Goal: Task Accomplishment & Management: Use online tool/utility

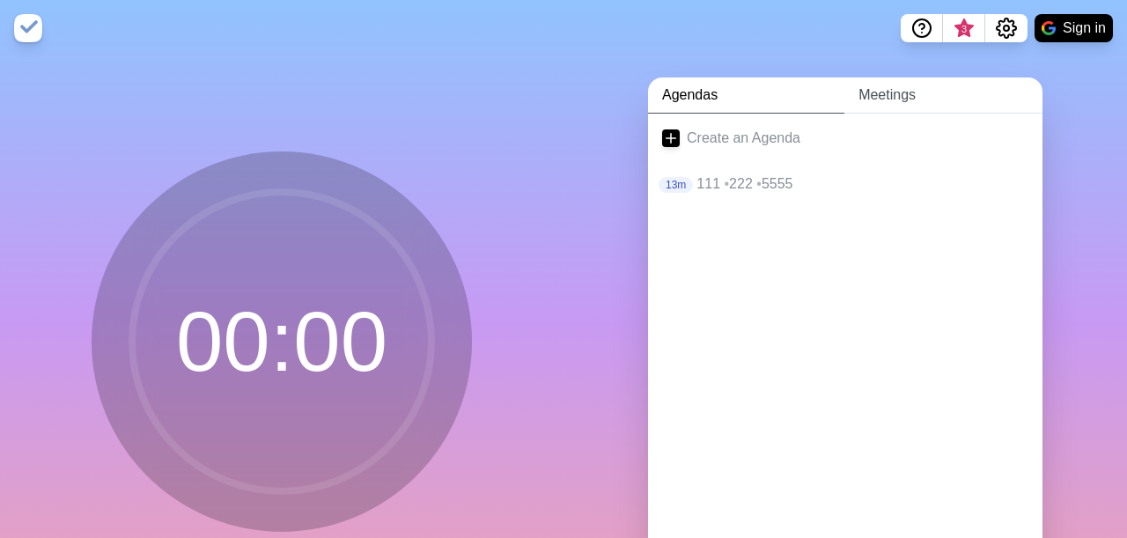
click at [911, 103] on link "Meetings" at bounding box center [943, 95] width 198 height 36
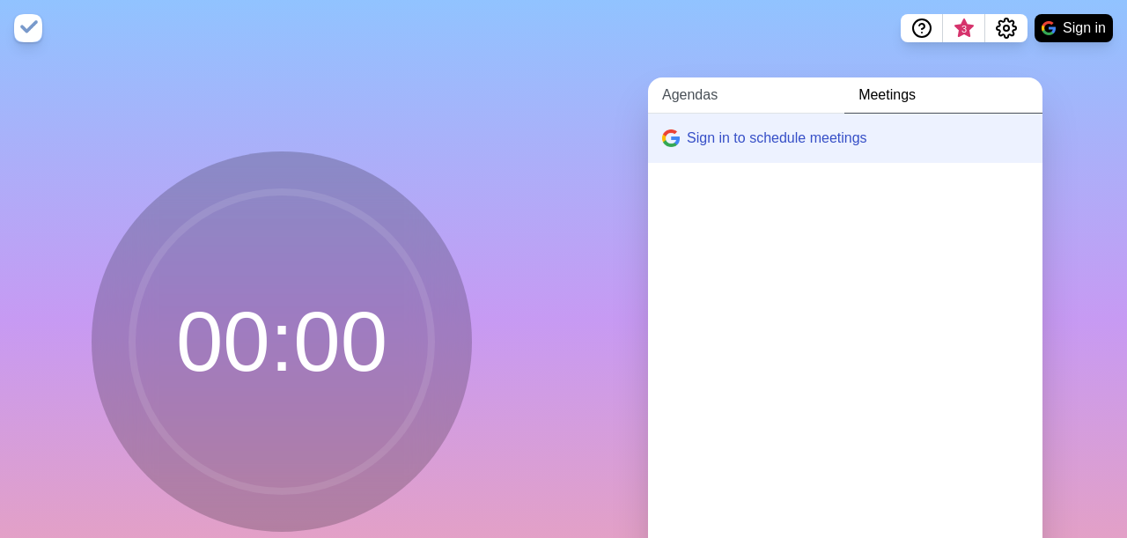
click at [725, 100] on link "Agendas" at bounding box center [746, 95] width 196 height 36
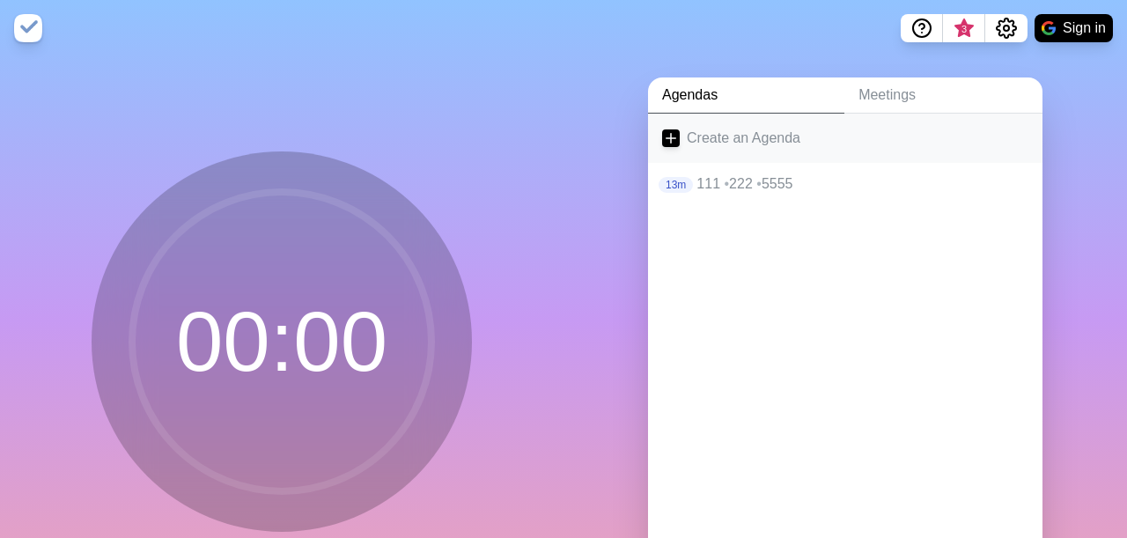
click at [672, 138] on line at bounding box center [672, 138] width 10 height 0
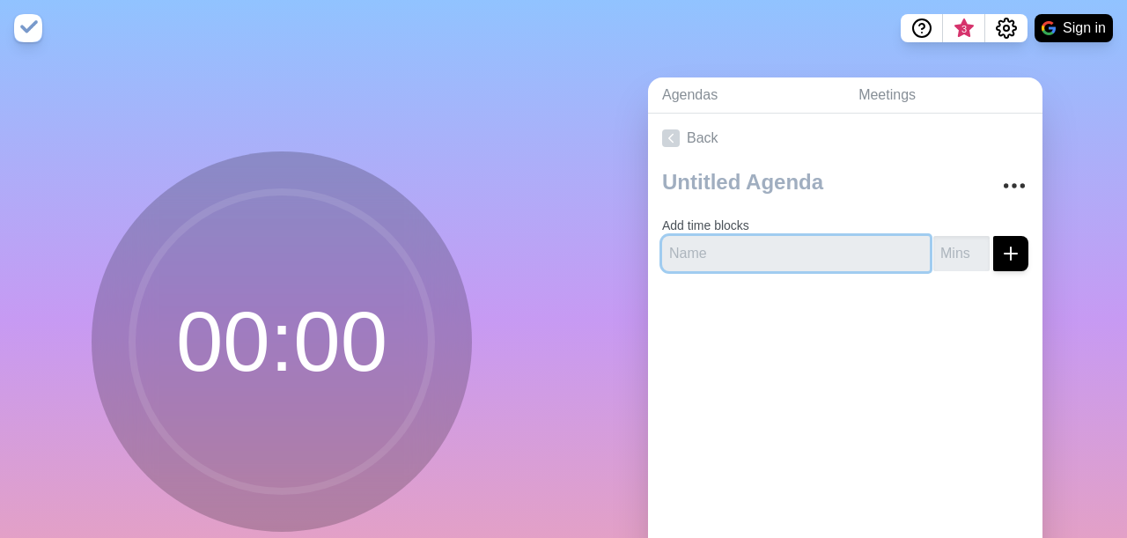
click at [698, 236] on input "text" at bounding box center [796, 253] width 268 height 35
type input "5"
click at [906, 311] on div at bounding box center [845, 320] width 395 height 70
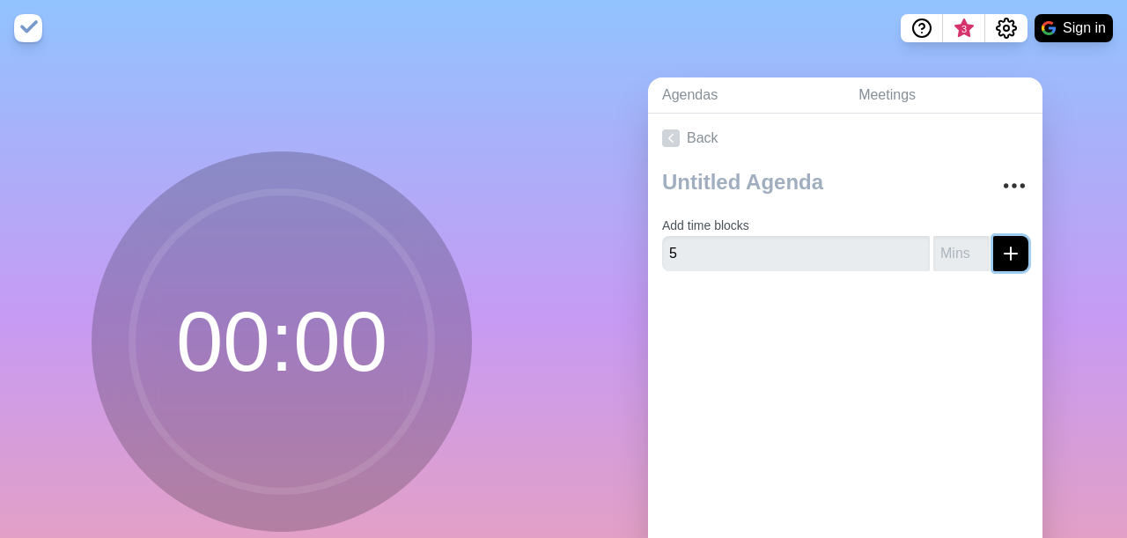
click at [1003, 251] on icon "submit" at bounding box center [1010, 253] width 21 height 21
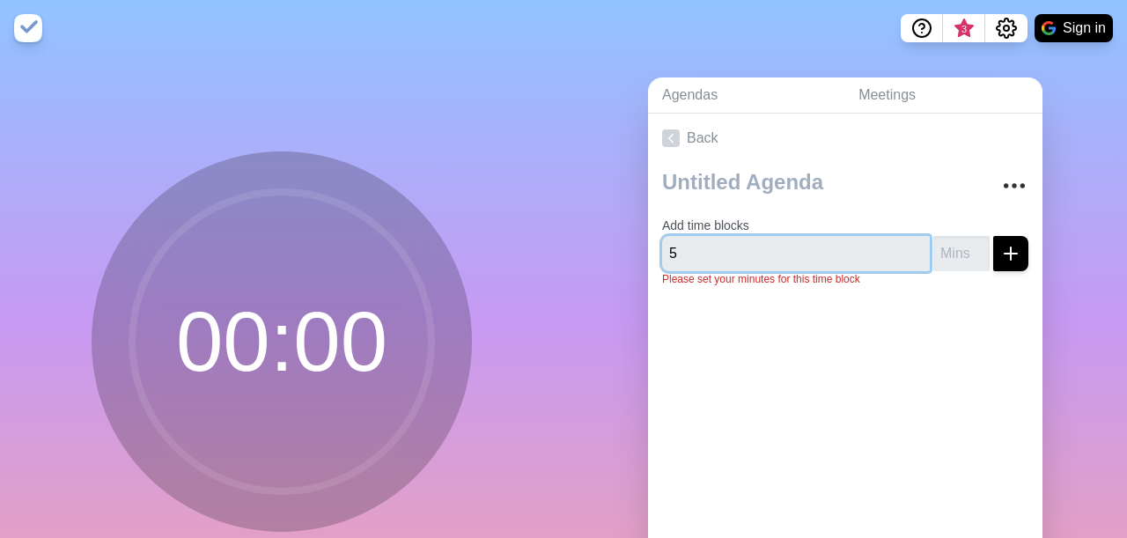
click at [881, 254] on input "5" at bounding box center [796, 253] width 268 height 35
drag, startPoint x: 795, startPoint y: 247, endPoint x: 700, endPoint y: 252, distance: 95.2
click at [700, 252] on input "5" at bounding box center [796, 253] width 268 height 35
type input "speaker1"
click at [977, 249] on input "-1" at bounding box center [961, 253] width 56 height 35
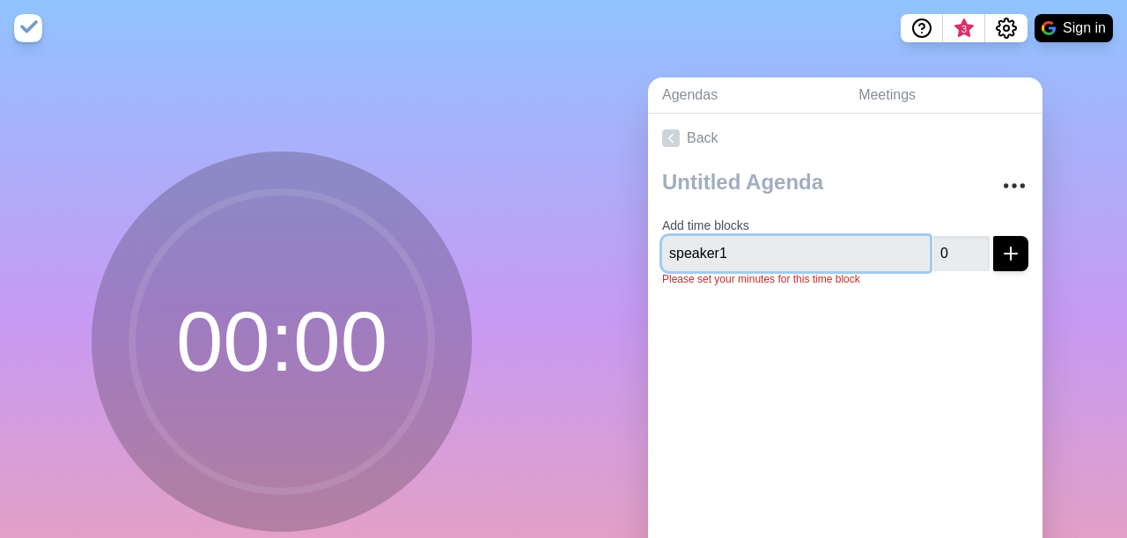
click at [977, 244] on input "0" at bounding box center [961, 253] width 56 height 35
click at [977, 244] on input "1" at bounding box center [961, 253] width 56 height 35
click at [977, 244] on input "2" at bounding box center [961, 253] width 56 height 35
type input "3"
click at [977, 244] on input "3" at bounding box center [961, 253] width 56 height 35
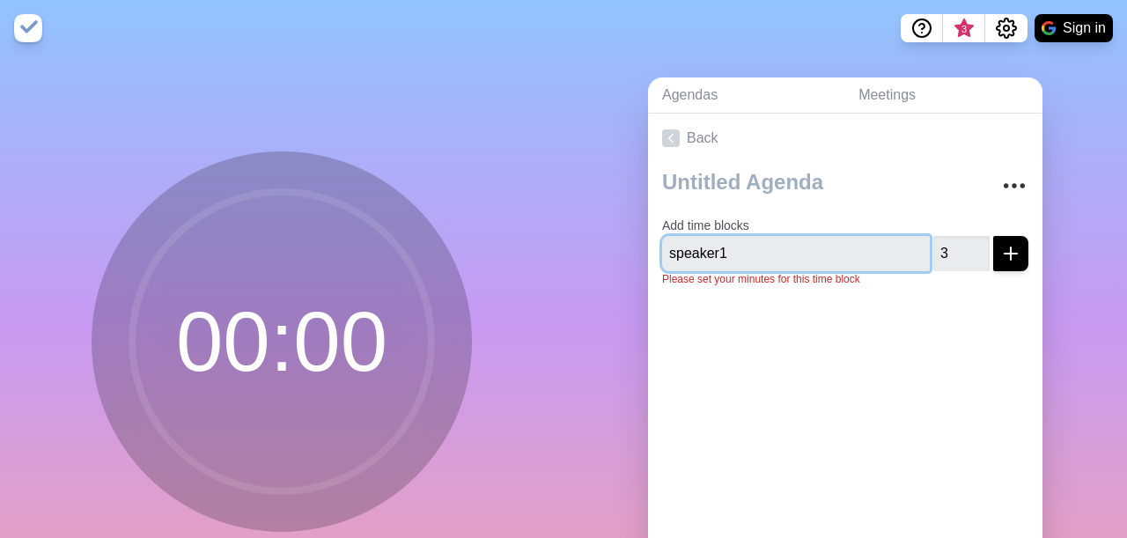
type input "speaker1"
click at [1003, 244] on icon "submit" at bounding box center [1010, 253] width 21 height 21
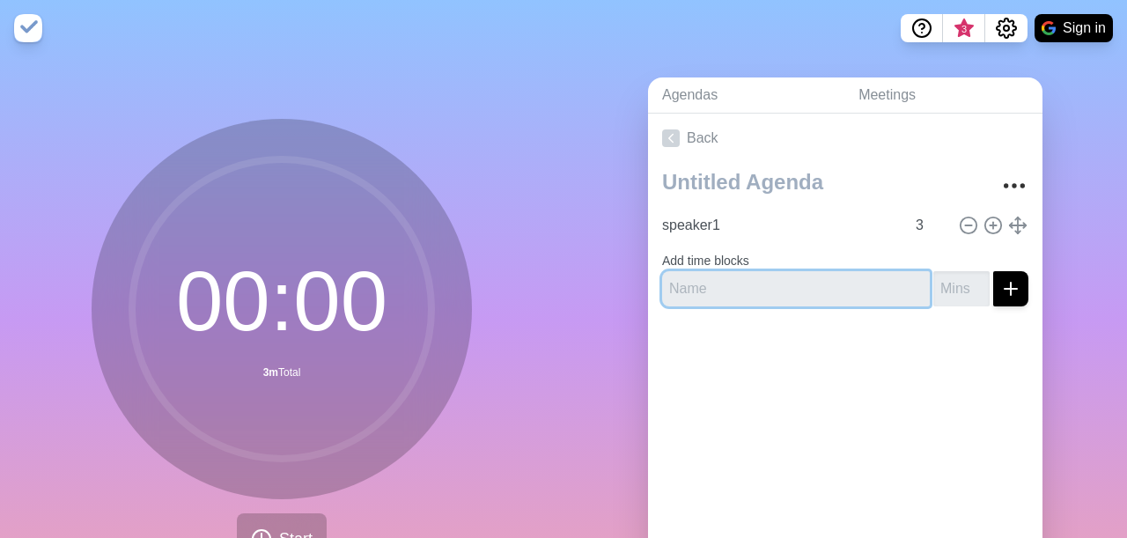
click at [833, 293] on input "text" at bounding box center [796, 288] width 268 height 35
type input "speaker2"
type input "-1"
click at [976, 284] on input "-1" at bounding box center [961, 288] width 56 height 35
type input "speaker2"
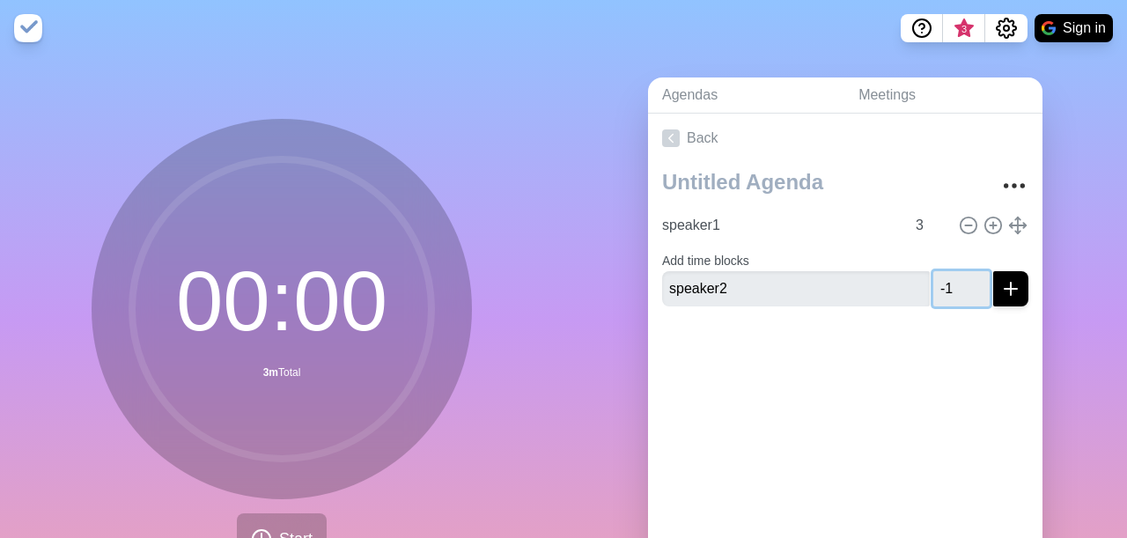
click at [980, 274] on input "-1" at bounding box center [961, 288] width 56 height 35
click at [977, 283] on input "0" at bounding box center [961, 288] width 56 height 35
click at [977, 283] on input "1" at bounding box center [961, 288] width 56 height 35
click at [977, 283] on input "2" at bounding box center [961, 288] width 56 height 35
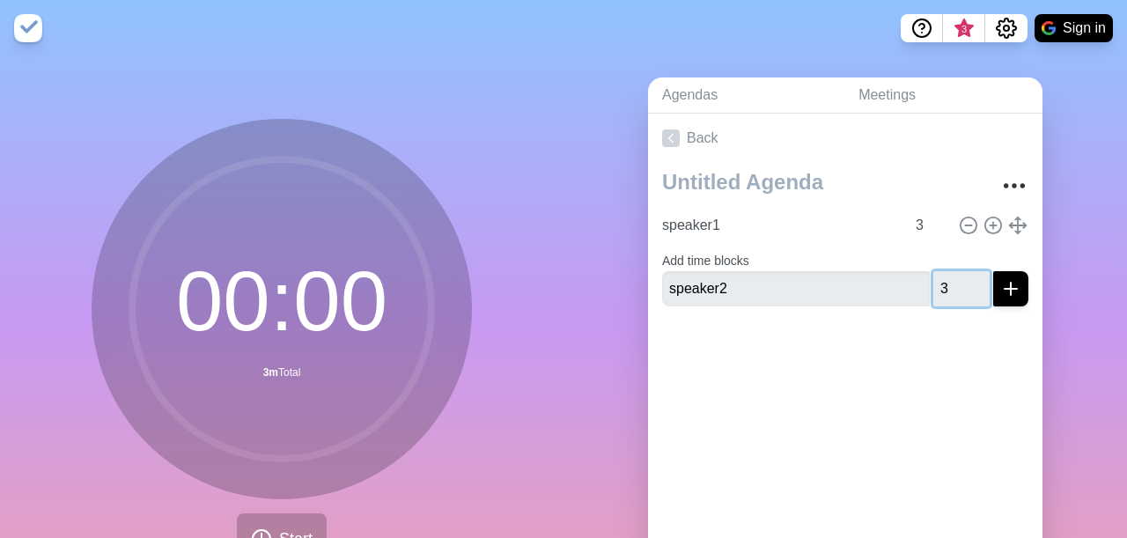
type input "3"
click at [977, 283] on input "3" at bounding box center [961, 288] width 56 height 35
click at [1007, 297] on button "submit" at bounding box center [1010, 288] width 35 height 35
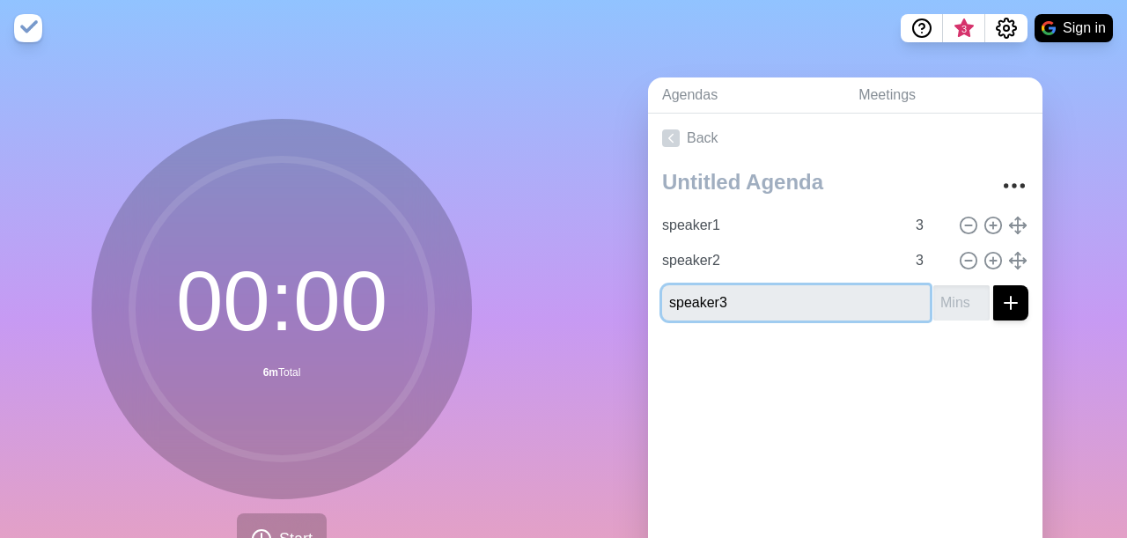
type input "speaker3"
click at [1022, 293] on button "submit" at bounding box center [1010, 302] width 35 height 35
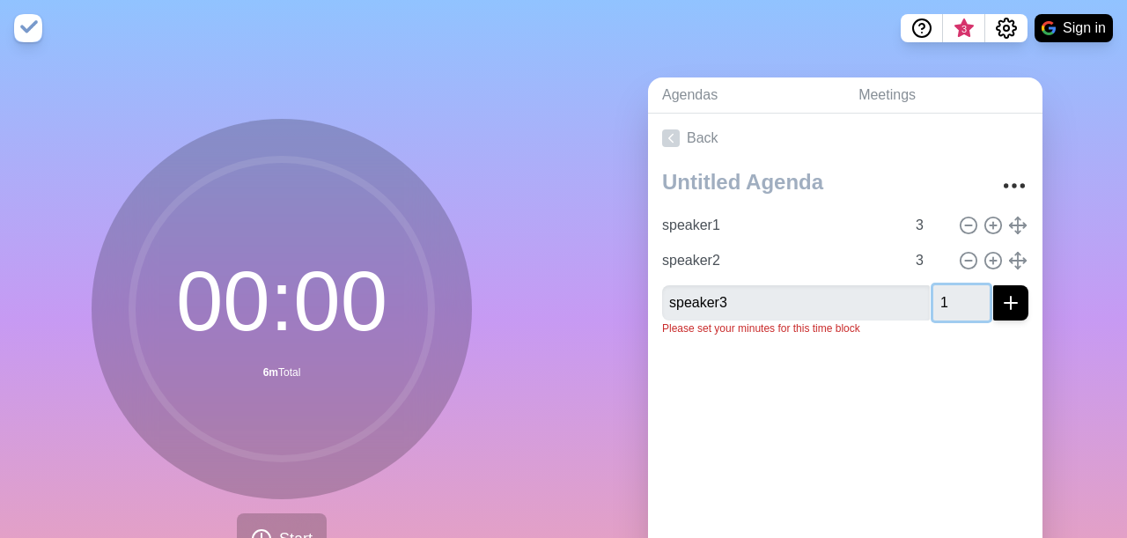
click at [977, 293] on input "1" at bounding box center [961, 302] width 56 height 35
click at [977, 293] on input "2" at bounding box center [961, 302] width 56 height 35
type input "3"
click at [977, 293] on input "3" at bounding box center [961, 302] width 56 height 35
click at [1010, 306] on icon "submit" at bounding box center [1010, 302] width 21 height 21
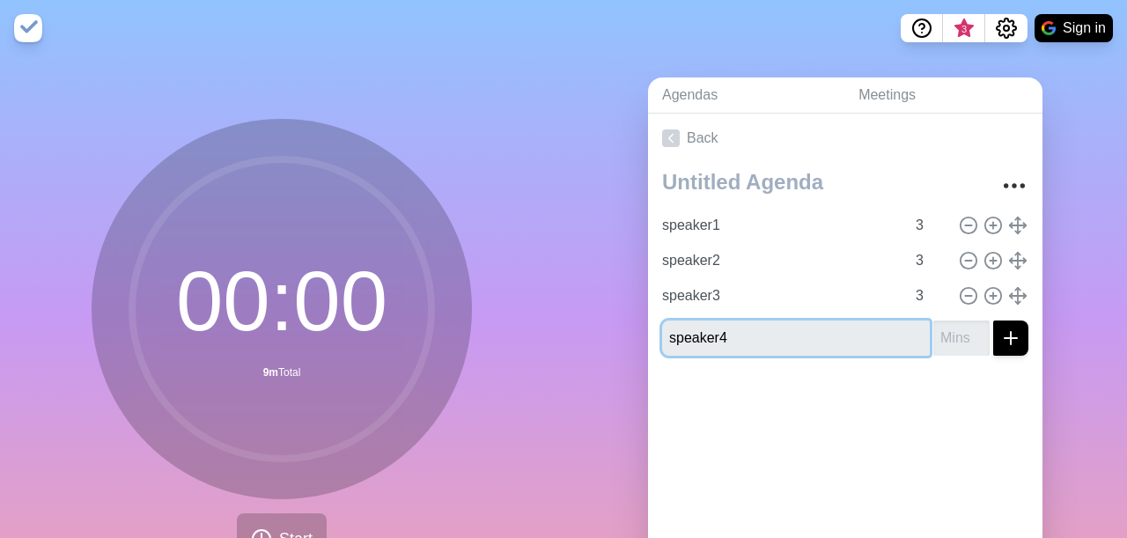
type input "speaker4"
click at [1031, 397] on div at bounding box center [845, 405] width 395 height 70
click at [1012, 379] on div at bounding box center [845, 405] width 395 height 70
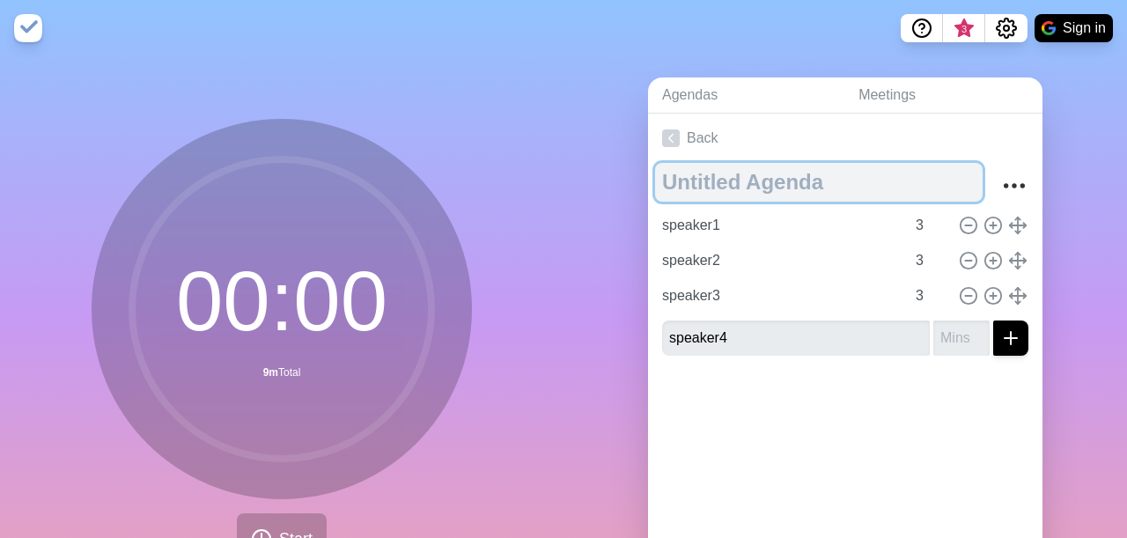
click at [729, 195] on textarea at bounding box center [819, 182] width 328 height 39
type textarea "meeting1"
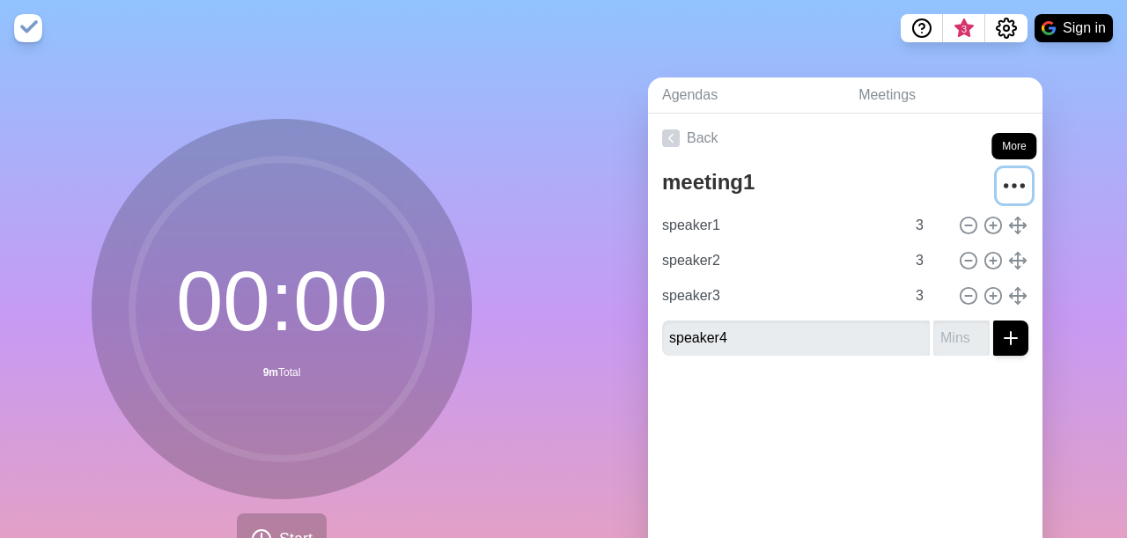
click at [1019, 191] on icon "More" at bounding box center [1014, 186] width 28 height 28
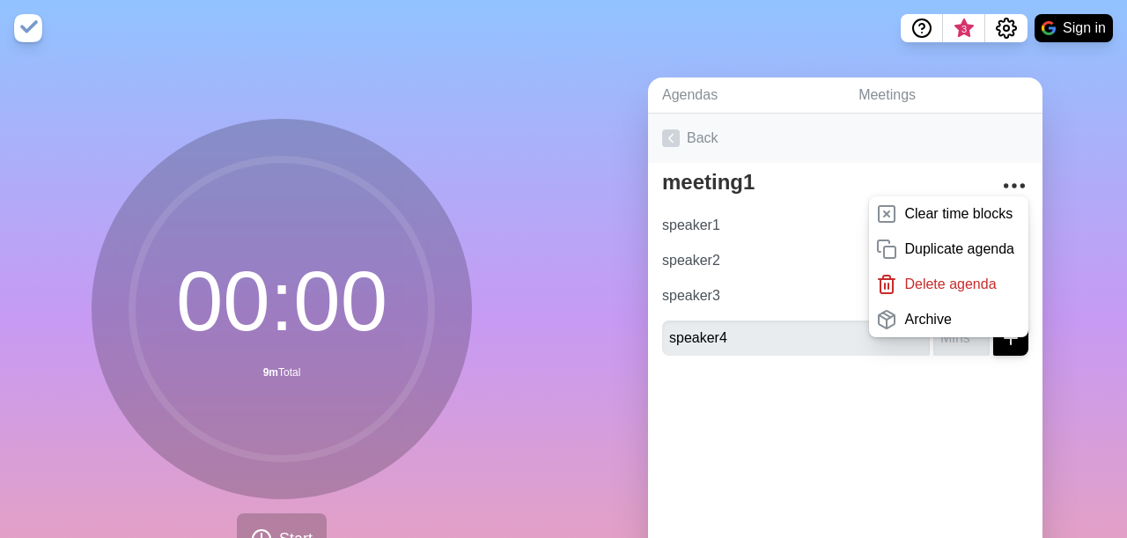
click at [846, 129] on link "Back" at bounding box center [845, 138] width 395 height 49
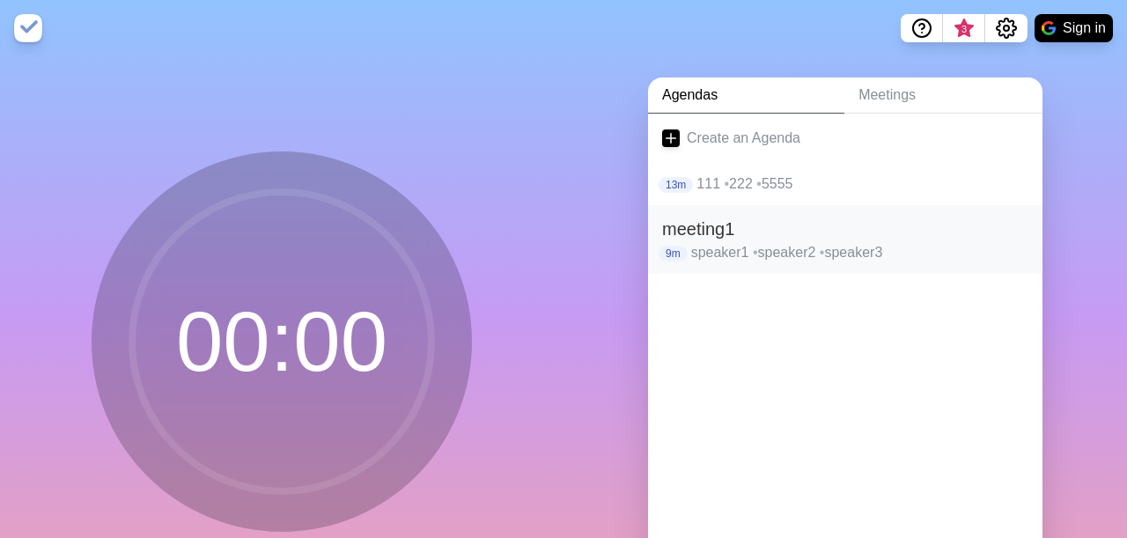
click at [783, 234] on h2 "meeting1" at bounding box center [845, 229] width 366 height 26
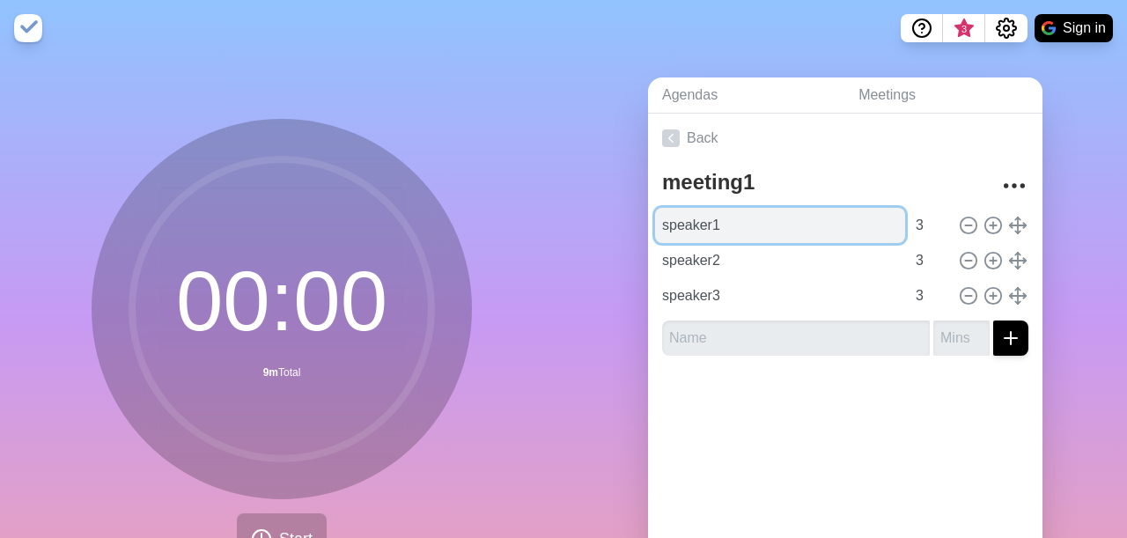
click at [779, 215] on input "speaker1" at bounding box center [780, 225] width 250 height 35
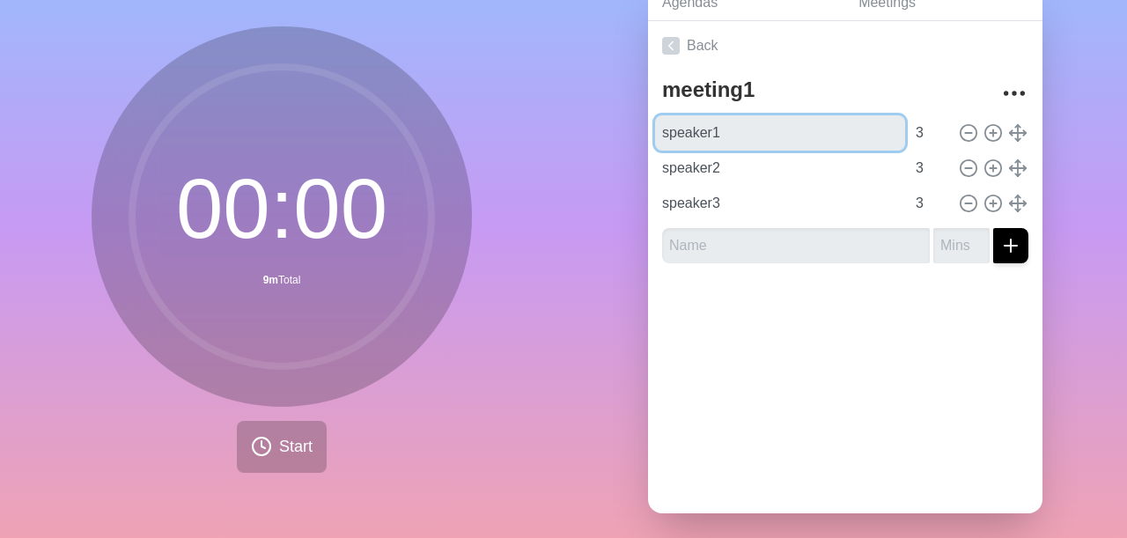
scroll to position [102, 0]
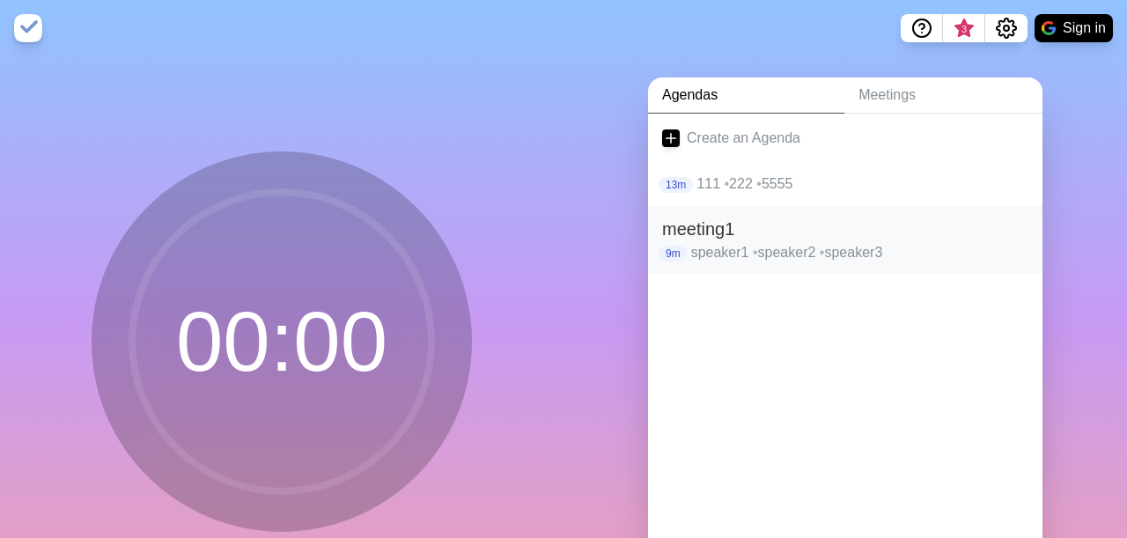
click at [741, 253] on p "speaker1 • speaker2 • speaker3" at bounding box center [859, 252] width 337 height 21
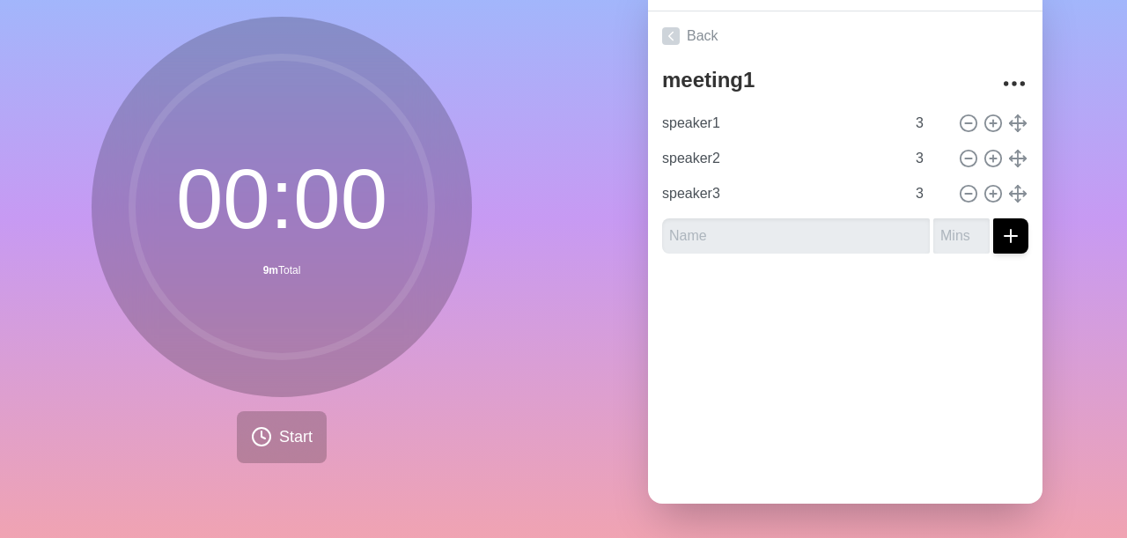
scroll to position [102, 0]
click at [288, 439] on span "Start" at bounding box center [295, 437] width 33 height 24
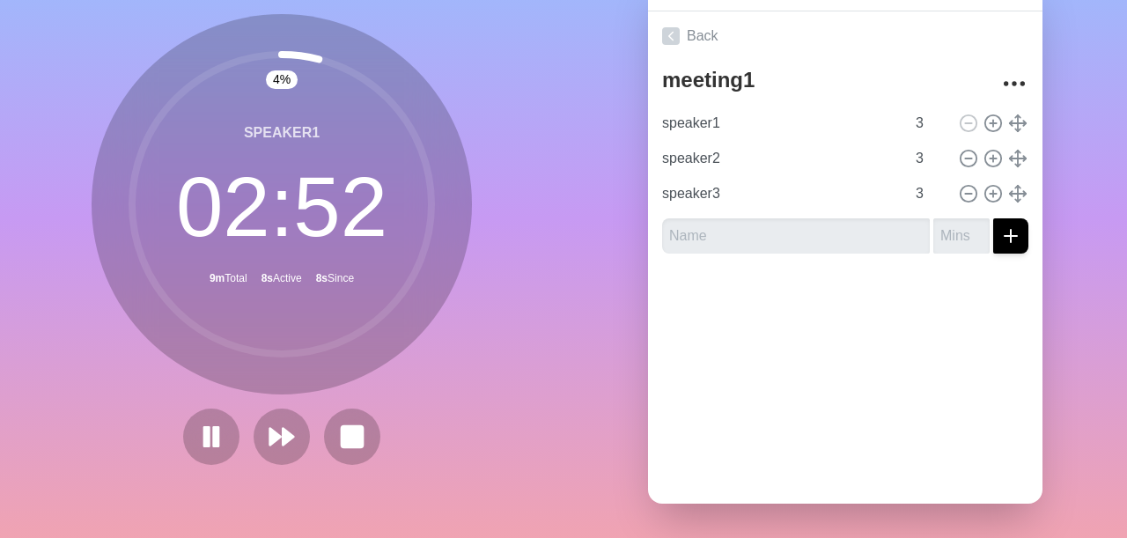
scroll to position [11, 0]
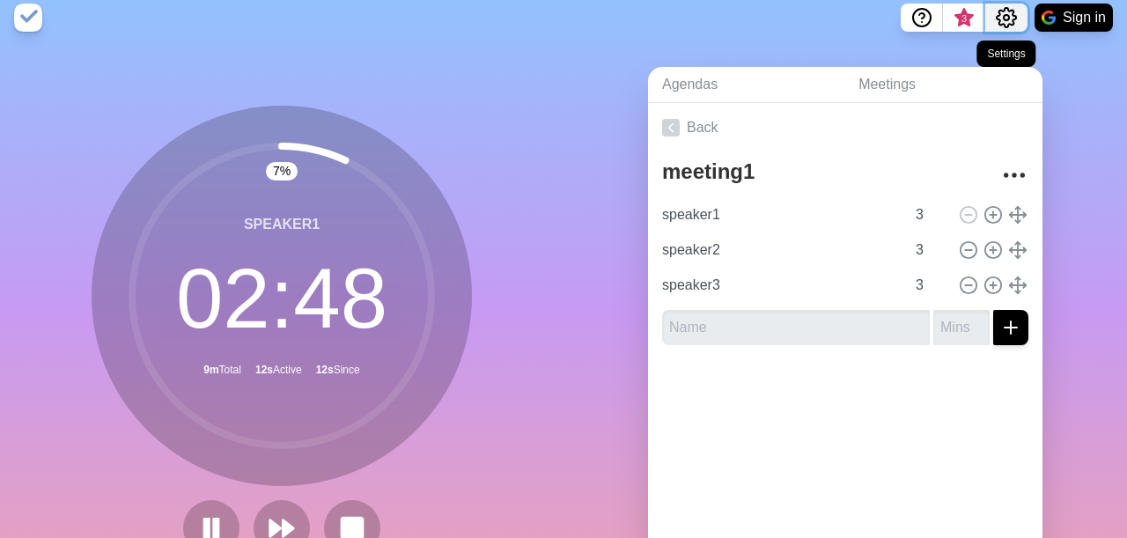
click at [1007, 18] on icon "Settings" at bounding box center [1006, 17] width 21 height 21
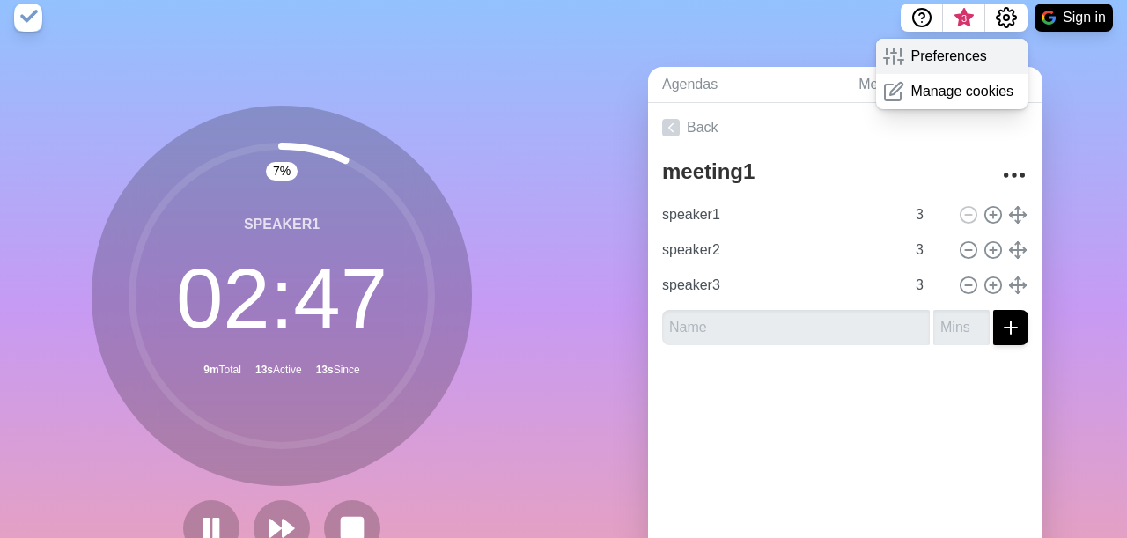
click at [963, 48] on p "Preferences" at bounding box center [949, 56] width 76 height 21
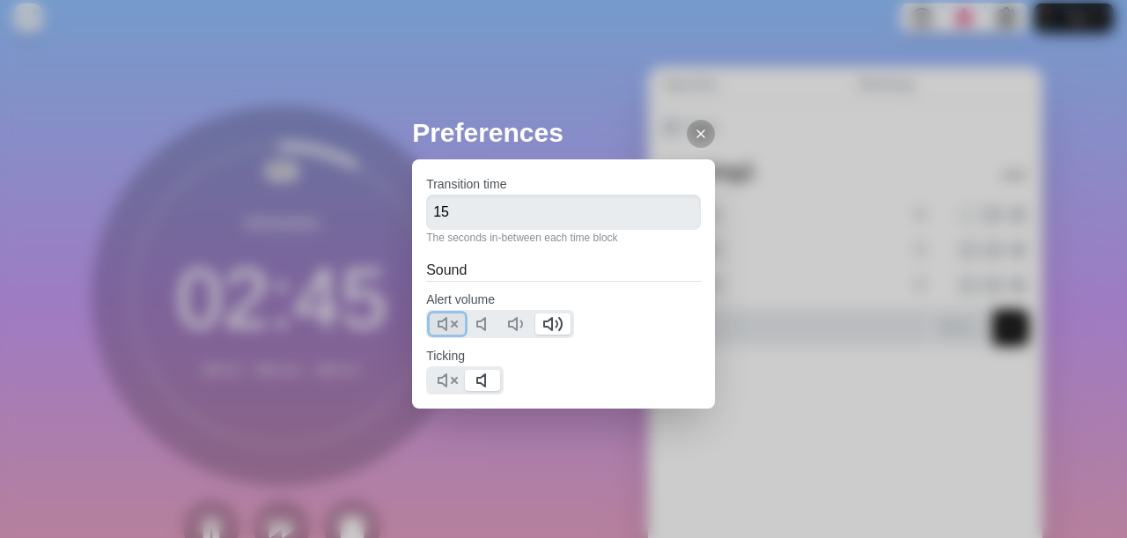
click at [458, 320] on icon at bounding box center [447, 323] width 21 height 21
click at [455, 373] on icon at bounding box center [447, 380] width 21 height 21
click at [698, 140] on icon at bounding box center [701, 134] width 14 height 14
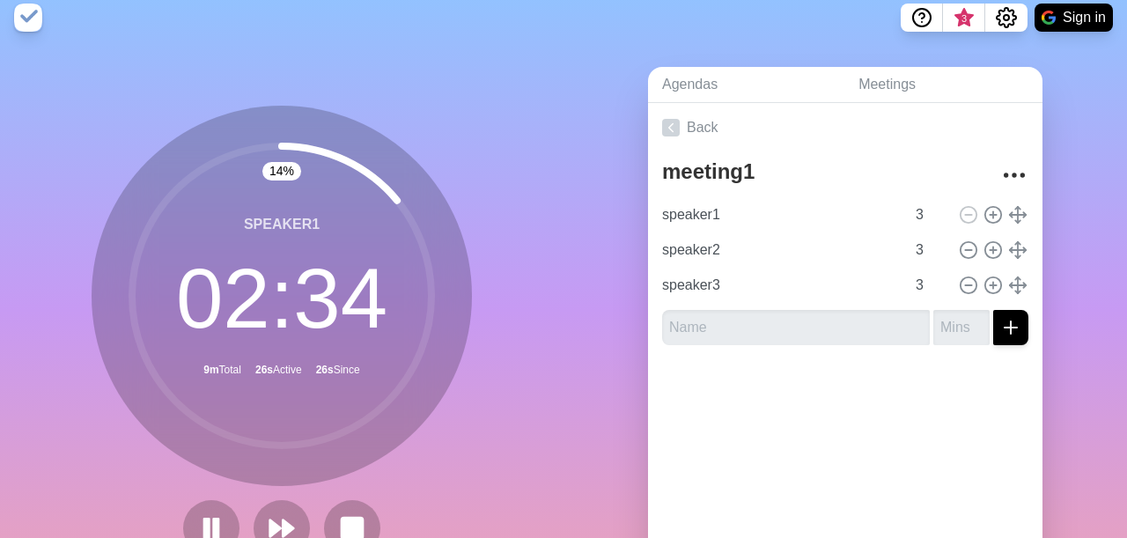
scroll to position [0, 0]
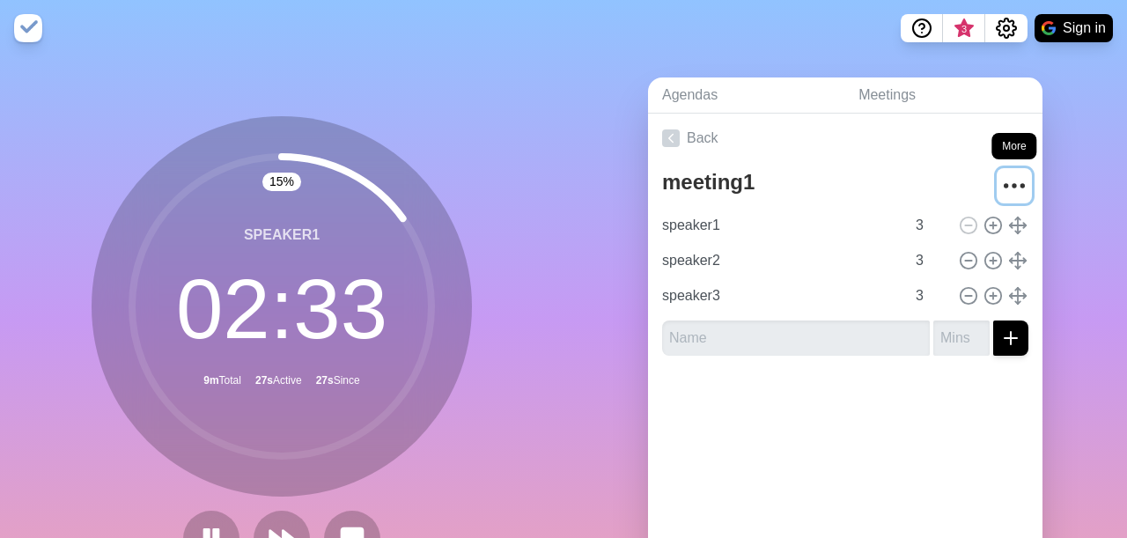
click at [1019, 174] on icon "More" at bounding box center [1014, 186] width 28 height 28
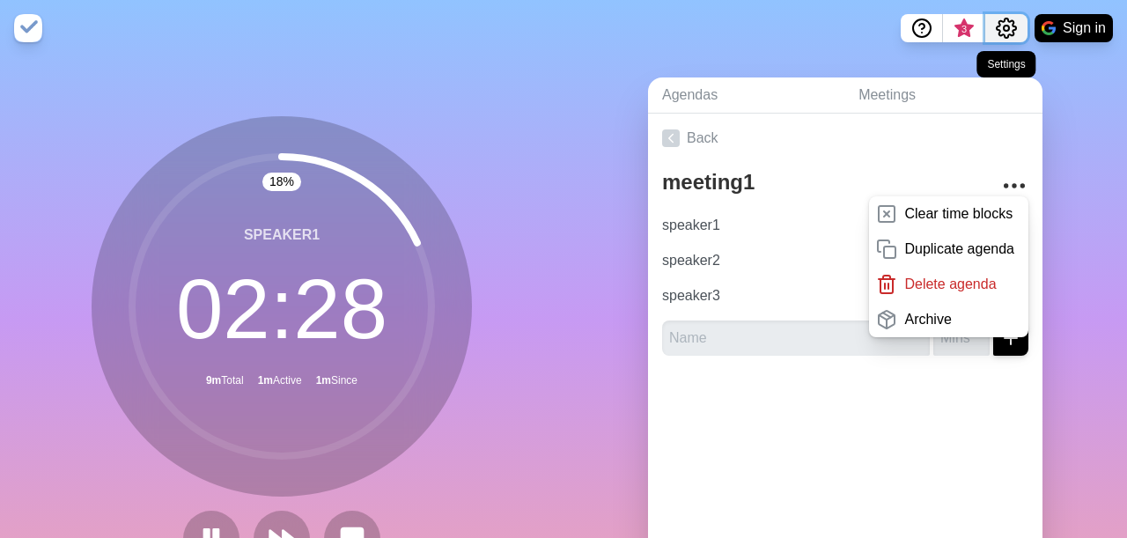
click at [1018, 31] on button "Settings" at bounding box center [1006, 28] width 42 height 28
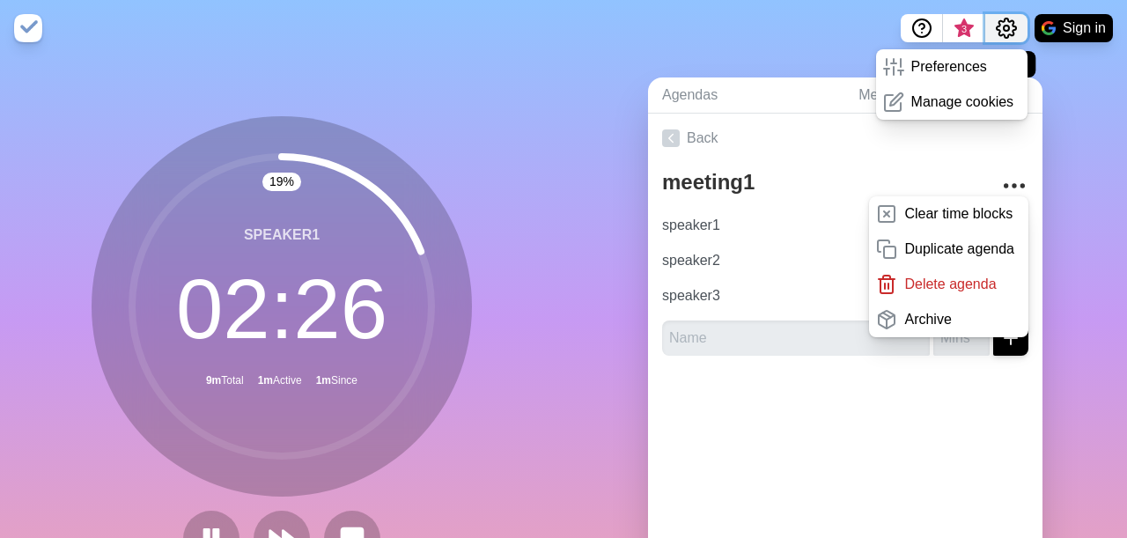
click at [1018, 31] on button "Settings" at bounding box center [1006, 28] width 42 height 28
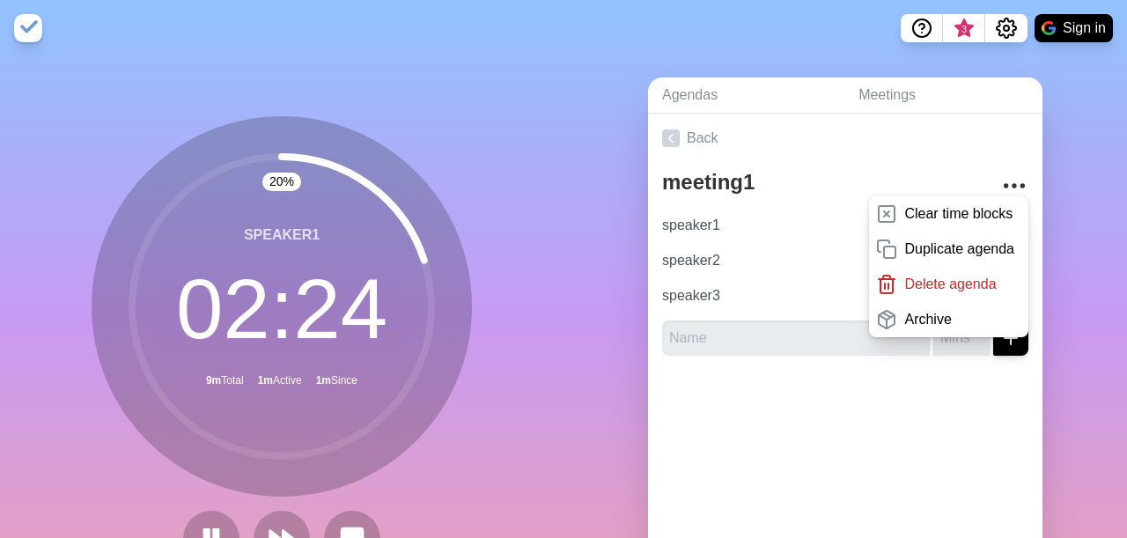
click at [556, 383] on div "20 % speaker1 02 : 24 9m Total 1m Active 1m Since" at bounding box center [282, 348] width 564 height 585
click at [33, 17] on img at bounding box center [28, 28] width 28 height 28
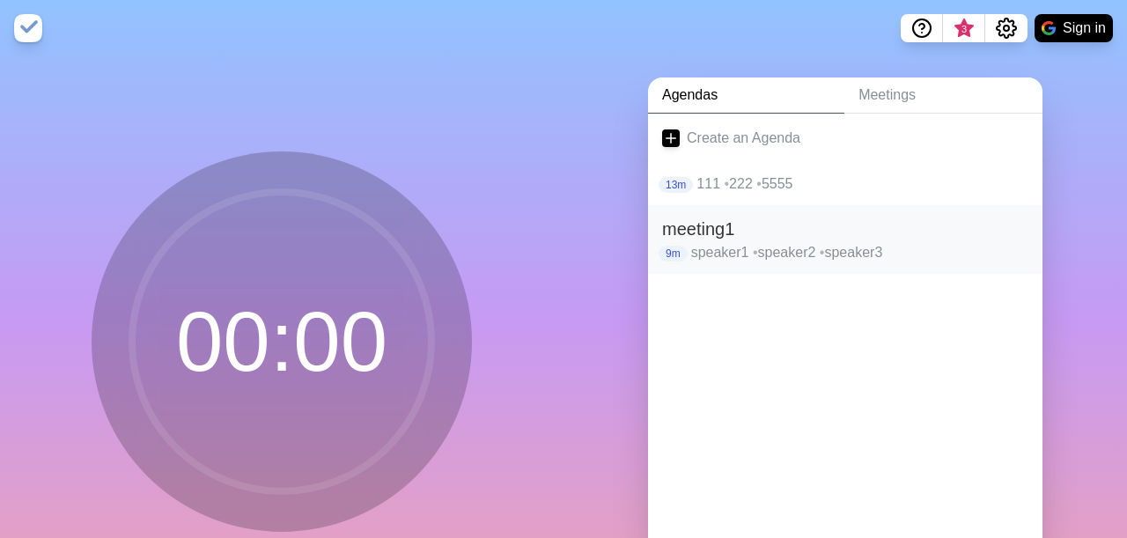
click at [785, 251] on p "speaker1 • speaker2 • speaker3" at bounding box center [859, 252] width 337 height 21
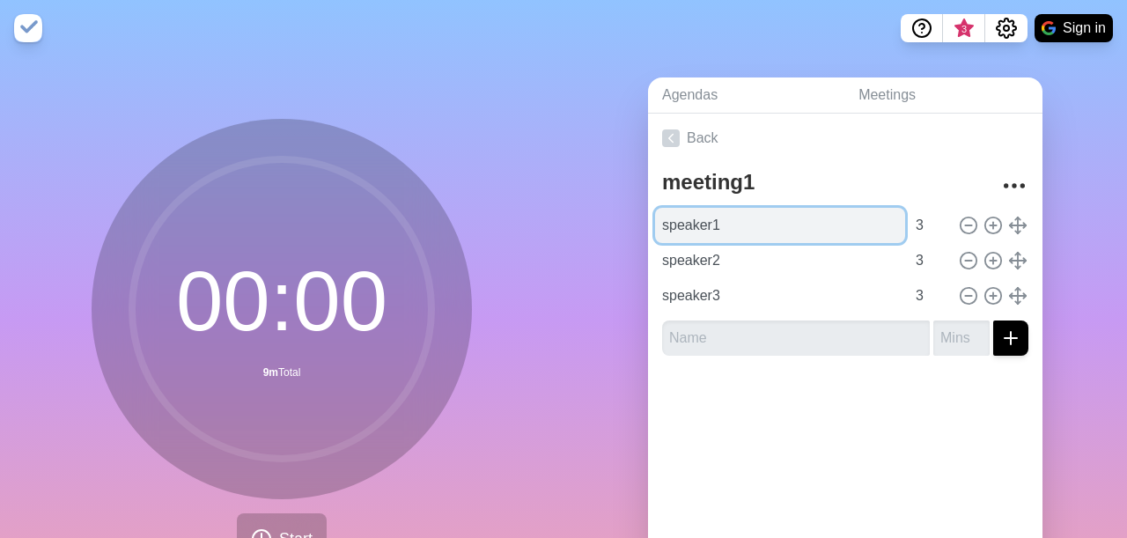
click at [712, 230] on input "speaker1" at bounding box center [780, 225] width 250 height 35
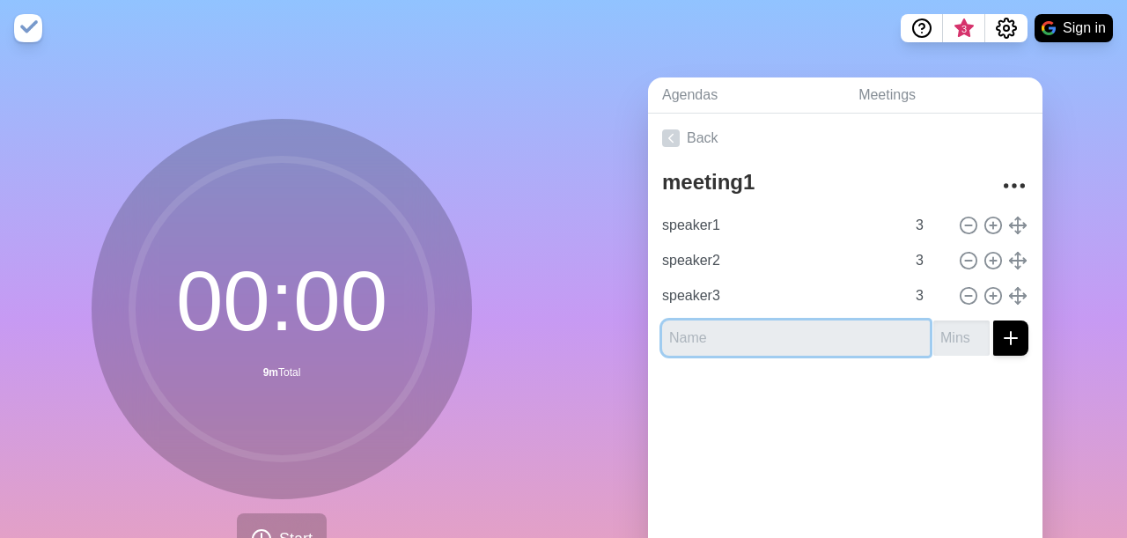
click at [678, 335] on input "text" at bounding box center [796, 338] width 268 height 35
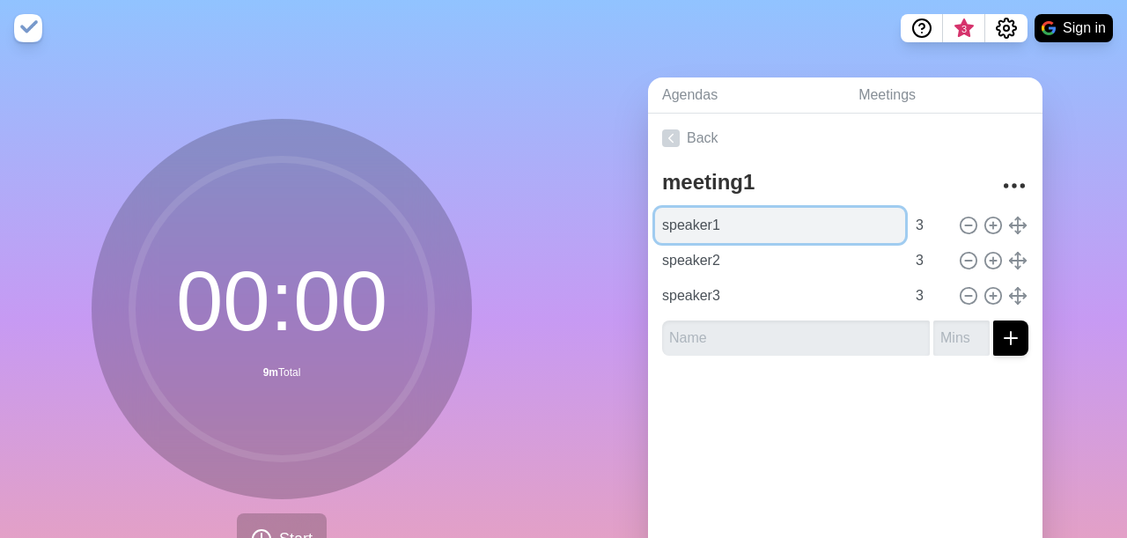
click at [705, 223] on input "speaker1" at bounding box center [780, 225] width 250 height 35
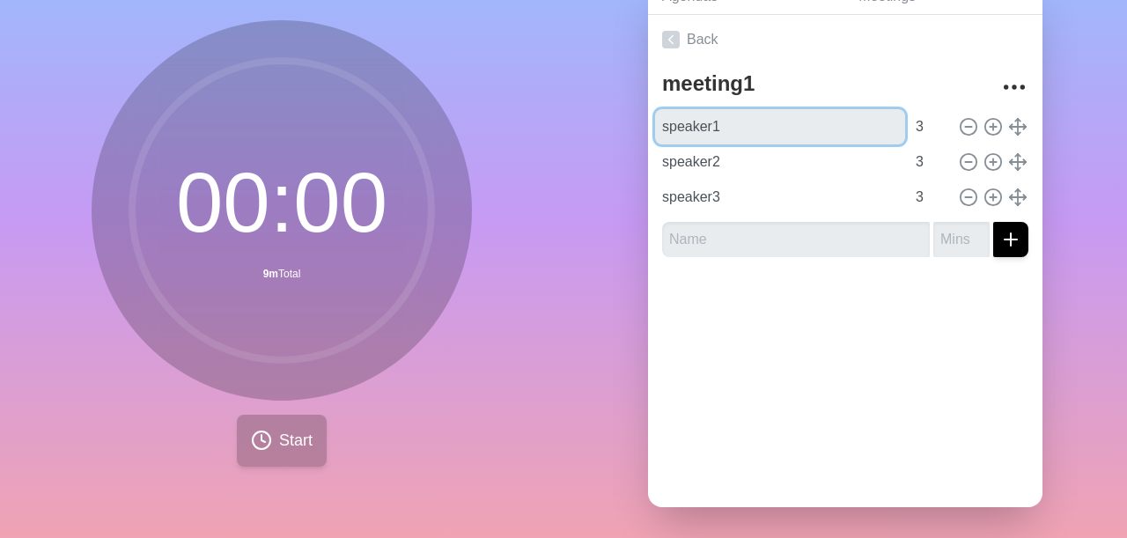
scroll to position [102, 0]
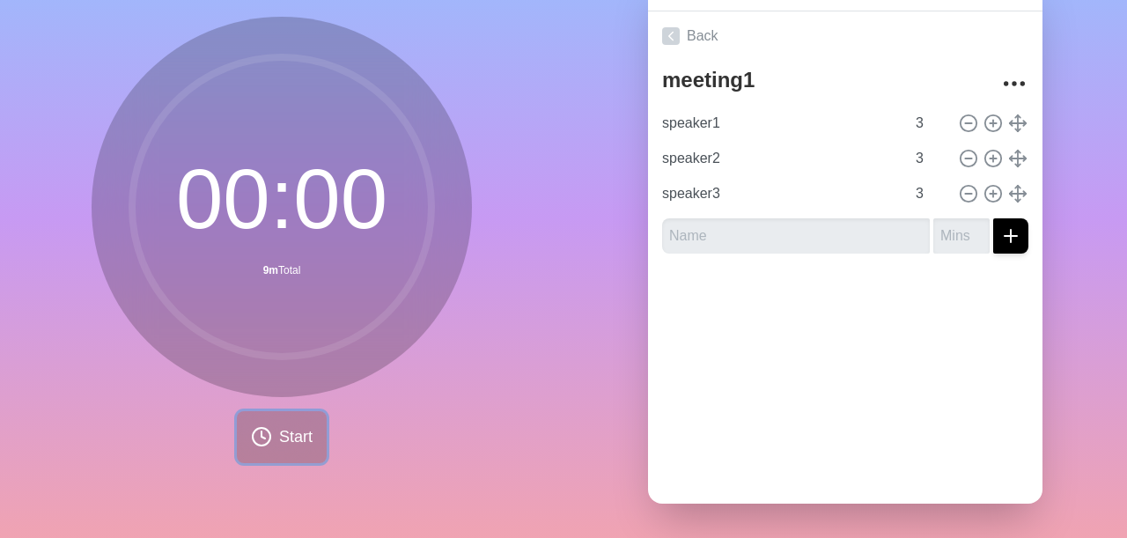
click at [265, 445] on circle at bounding box center [262, 437] width 18 height 18
